Goal: Find specific page/section: Find specific page/section

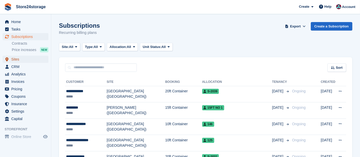
click at [26, 59] on span "Sites" at bounding box center [26, 59] width 31 height 7
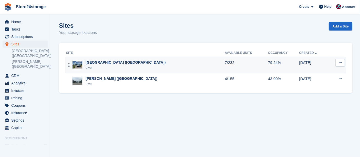
click at [96, 65] on div "[GEOGRAPHIC_DATA] ([GEOGRAPHIC_DATA])" at bounding box center [125, 62] width 80 height 5
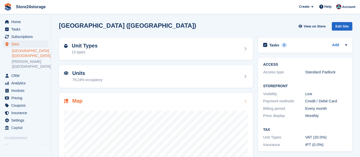
click at [106, 100] on div "Map" at bounding box center [155, 101] width 183 height 7
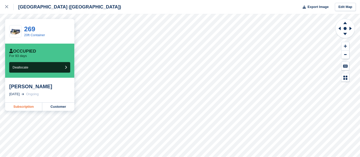
click at [25, 105] on link "Subscription" at bounding box center [23, 106] width 37 height 8
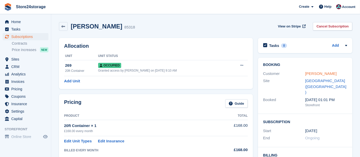
click at [305, 73] on link "[PERSON_NAME]" at bounding box center [320, 73] width 31 height 4
